Goal: Submit feedback/report problem

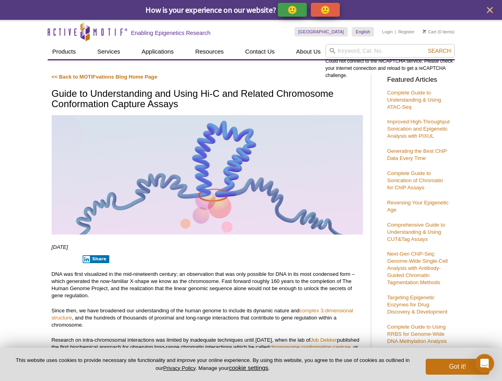
click at [293, 10] on p "🙂" at bounding box center [292, 10] width 10 height 10
click at [327, 10] on span "Give Feedback" at bounding box center [323, 9] width 47 height 9
click at [489, 10] on icon "close" at bounding box center [490, 10] width 6 height 6
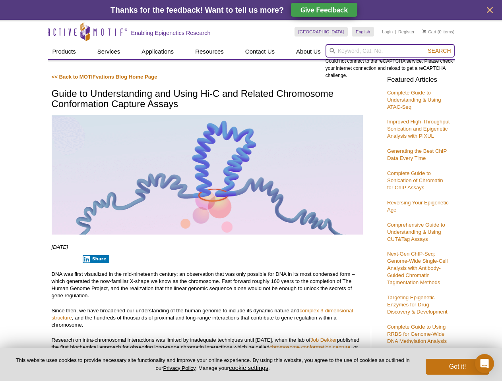
click at [390, 51] on input "search" at bounding box center [389, 51] width 129 height 14
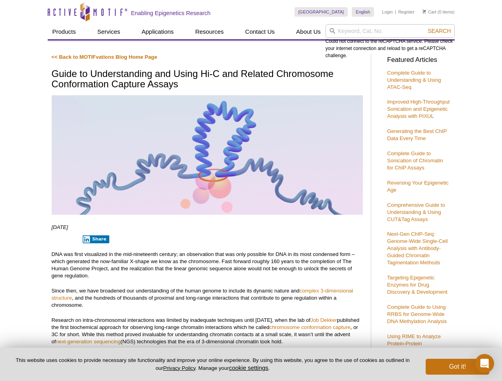
click at [439, 51] on div "Could not connect to the reCAPTCHA service. Please check your internet connecti…" at bounding box center [389, 41] width 129 height 35
click at [94, 259] on p "DNA was first visualized in the mid-nineteenth century; an observation that was…" at bounding box center [207, 265] width 311 height 29
click at [250, 368] on button "cookie settings" at bounding box center [248, 368] width 39 height 7
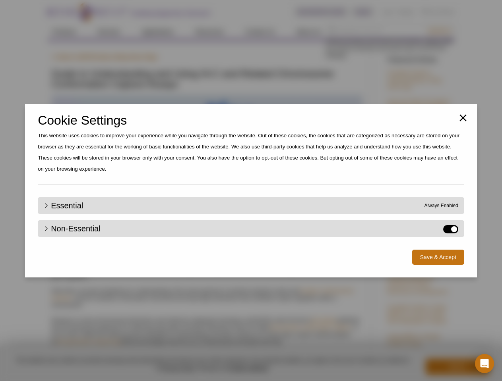
click at [457, 367] on div "Close Cookie Settings This website uses cookies to improve your experience whil…" at bounding box center [251, 190] width 502 height 381
click at [484, 364] on icon "Open Intercom Messenger" at bounding box center [484, 364] width 8 height 10
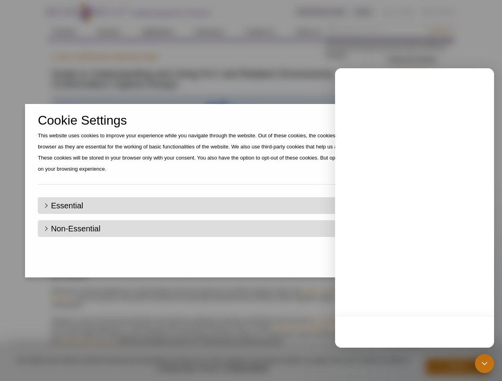
click at [439, 31] on div "Close Cookie Settings This website uses cookies to improve your experience whil…" at bounding box center [251, 190] width 502 height 381
